Goal: Information Seeking & Learning: Learn about a topic

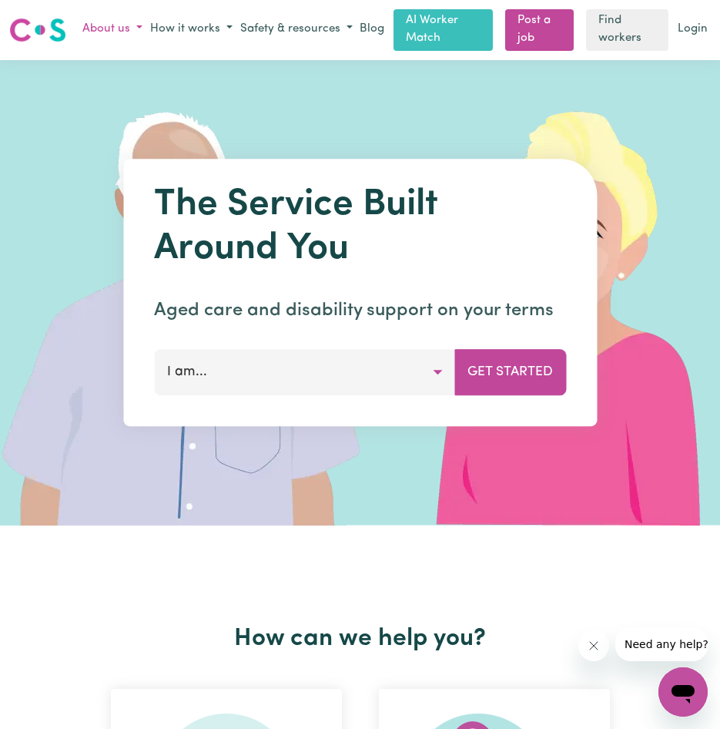
click at [133, 22] on button "About us" at bounding box center [113, 29] width 68 height 25
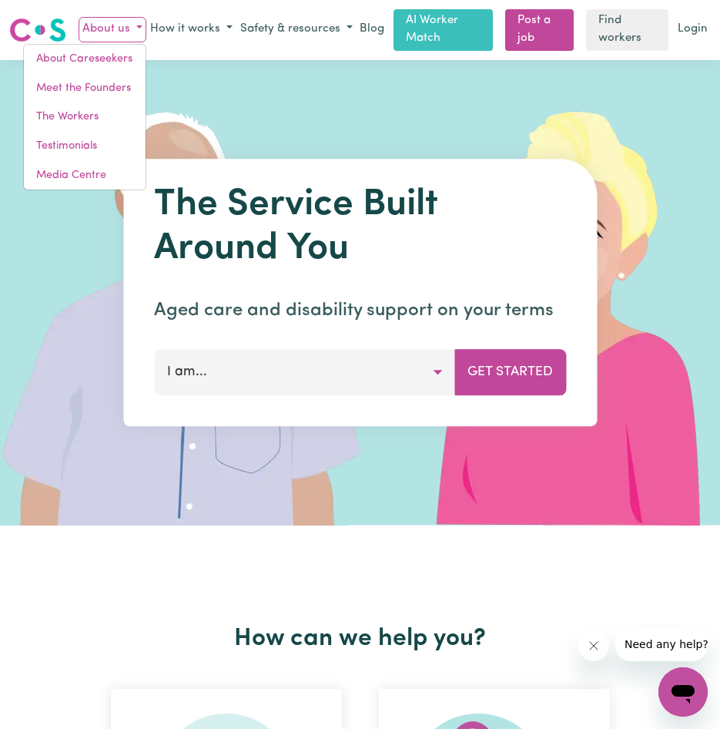
drag, startPoint x: 117, startPoint y: 599, endPoint x: 117, endPoint y: 579, distance: 19.3
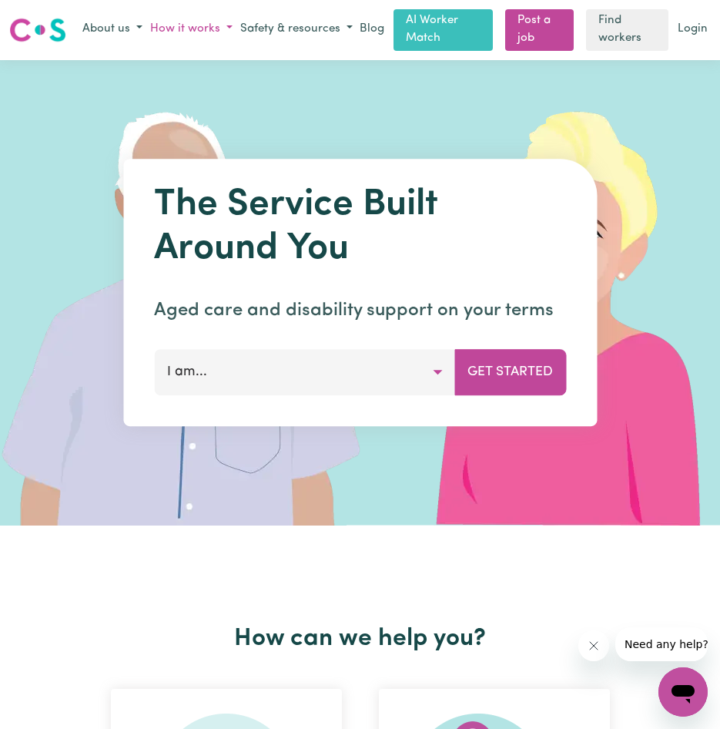
click at [223, 31] on button "How it works" at bounding box center [191, 29] width 90 height 25
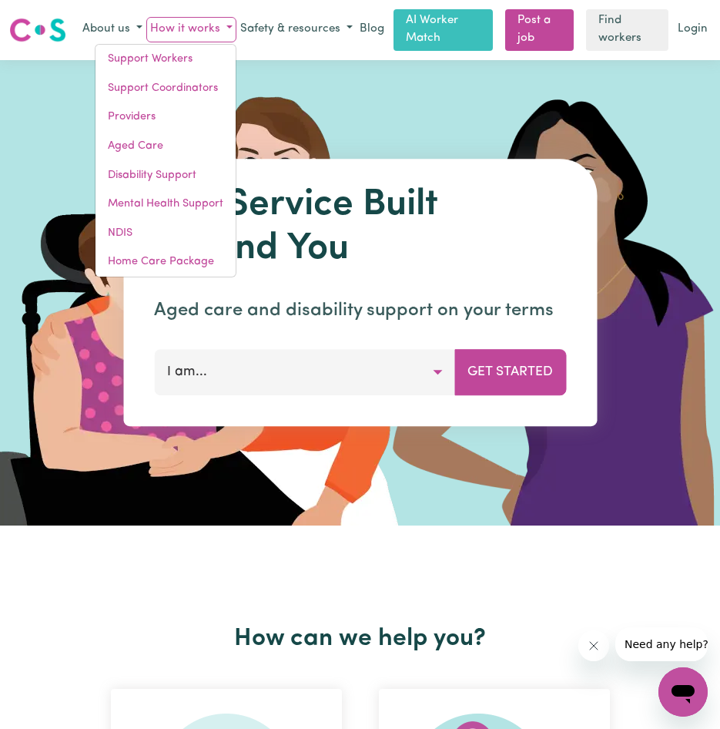
click at [89, 312] on img at bounding box center [192, 292] width 462 height 465
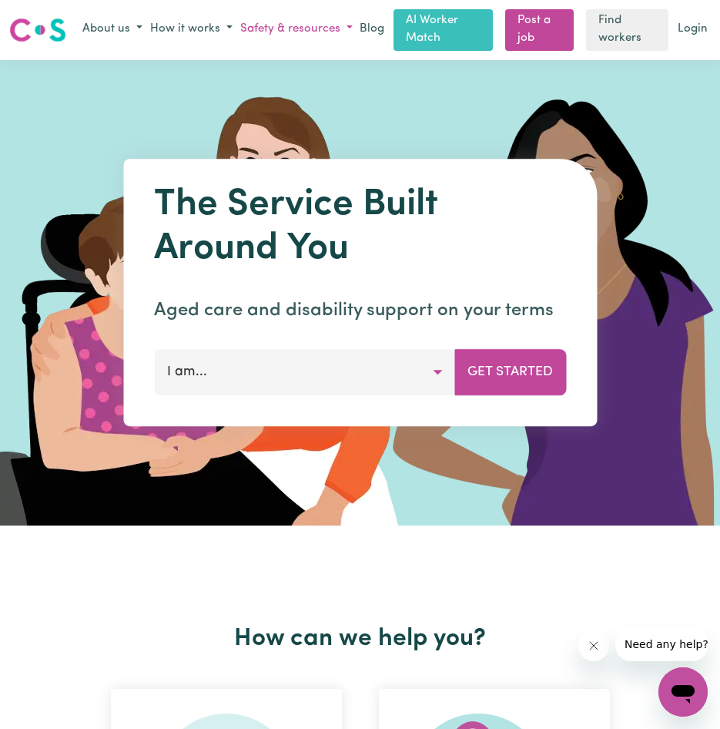
click at [338, 25] on button "Safety & resources" at bounding box center [297, 29] width 120 height 25
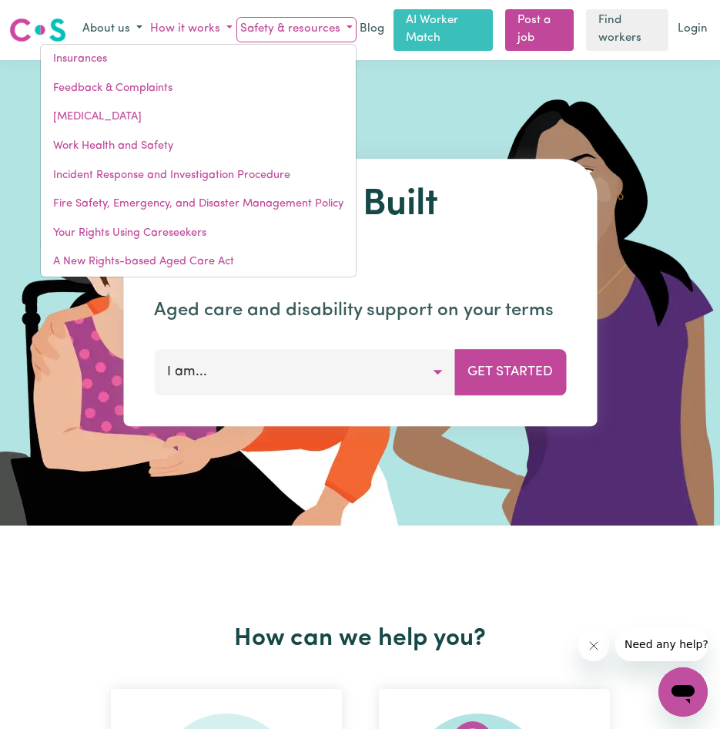
click at [196, 27] on button "How it works" at bounding box center [191, 29] width 90 height 25
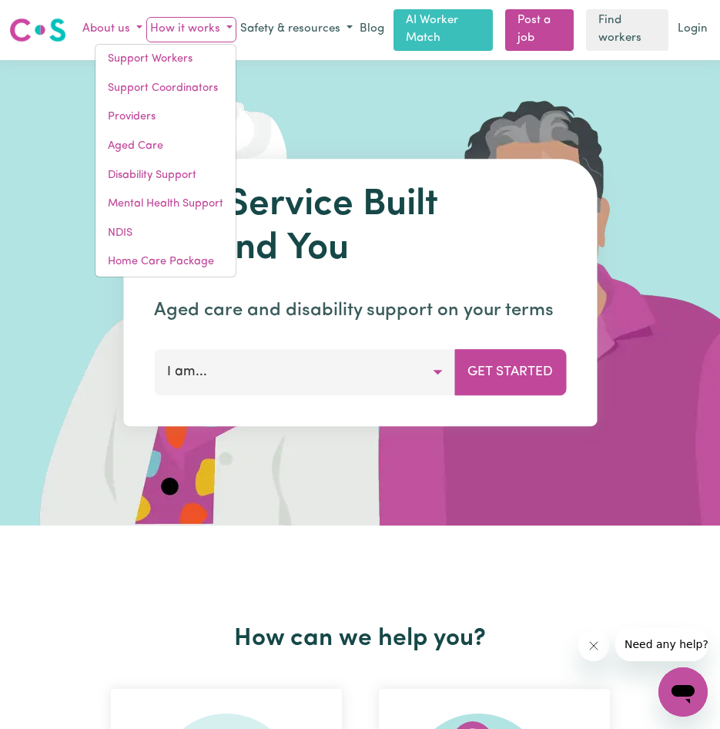
click at [132, 26] on button "About us" at bounding box center [113, 29] width 68 height 25
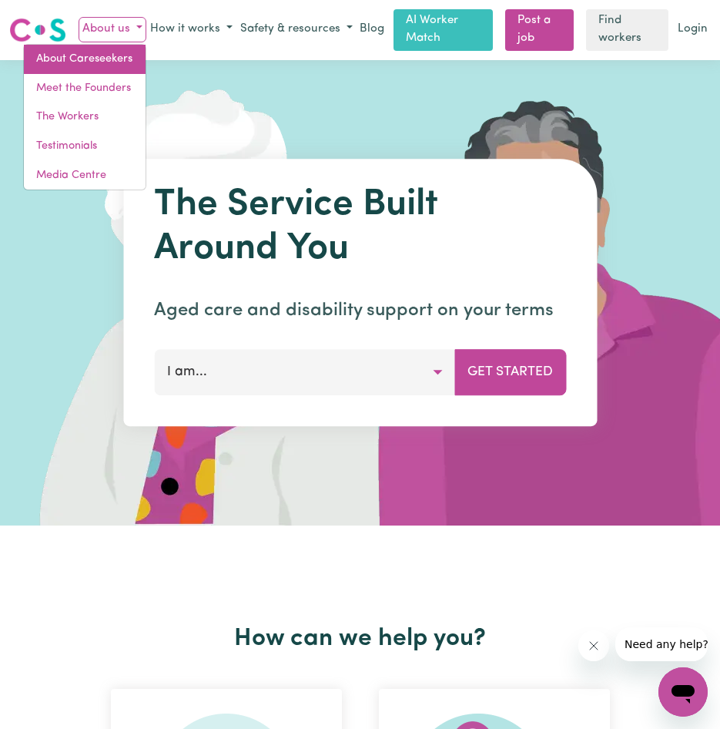
click at [106, 57] on link "About Careseekers" at bounding box center [85, 59] width 122 height 29
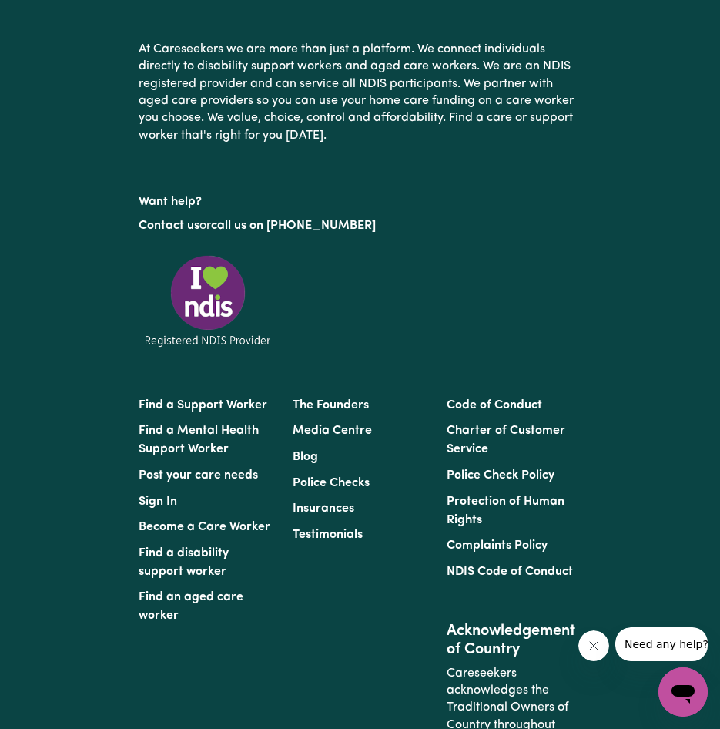
scroll to position [1849, 0]
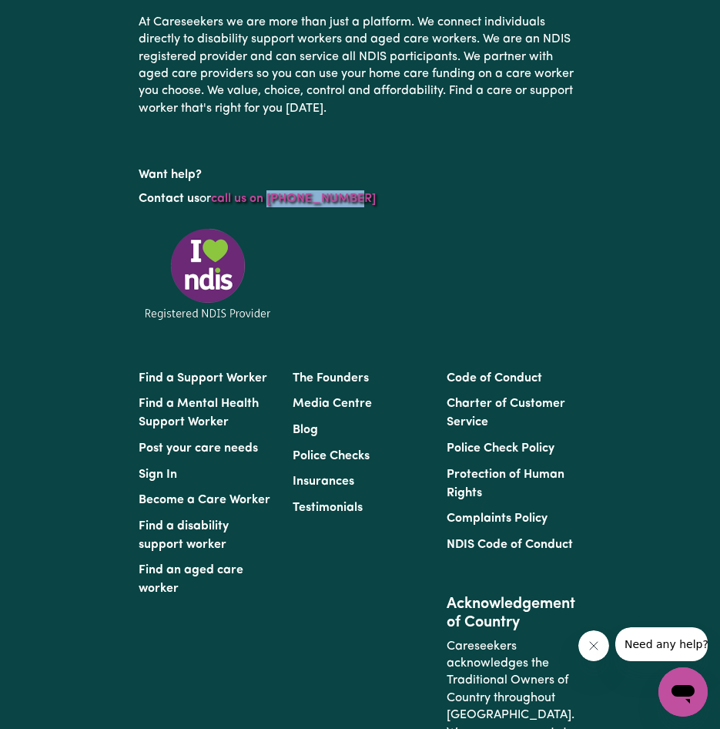
drag, startPoint x: 359, startPoint y: 218, endPoint x: 273, endPoint y: 220, distance: 86.3
click at [273, 213] on p "Contact us or call us on [PHONE_NUMBER]" at bounding box center [361, 198] width 444 height 29
copy link "1300 765 465"
